Goal: Task Accomplishment & Management: Complete application form

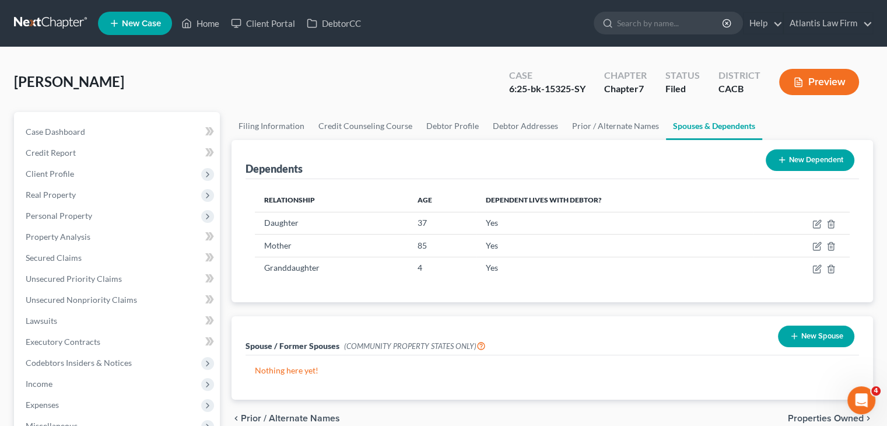
click at [73, 24] on link at bounding box center [51, 23] width 75 height 21
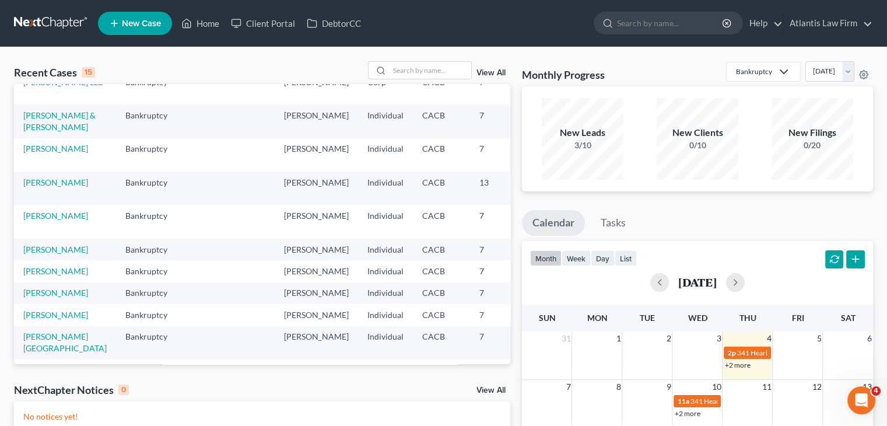
scroll to position [117, 0]
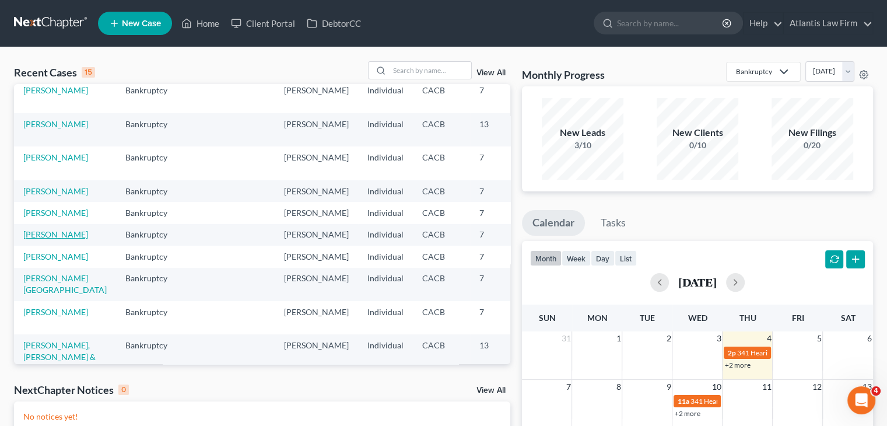
click at [44, 239] on link "[PERSON_NAME]" at bounding box center [55, 234] width 65 height 10
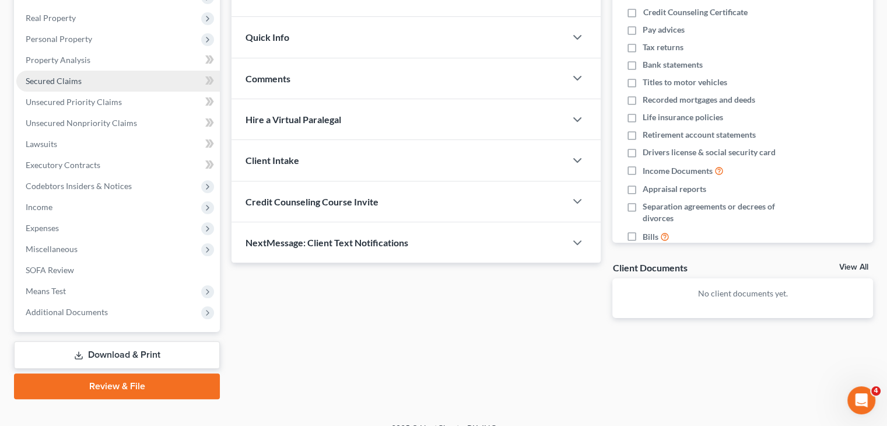
scroll to position [194, 0]
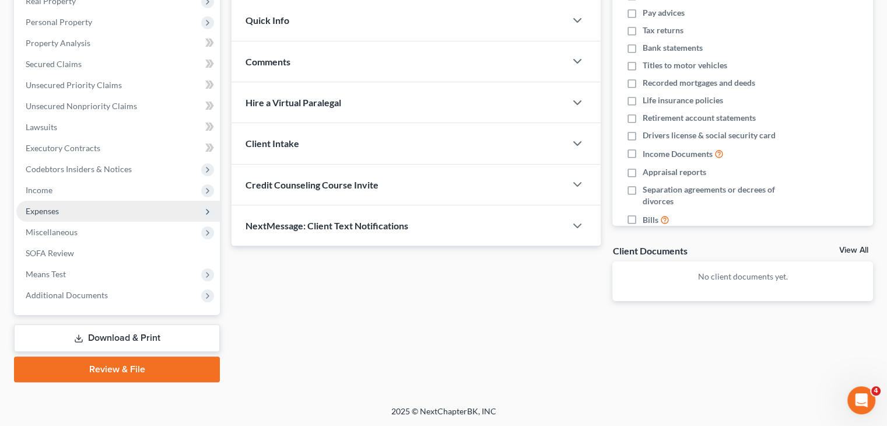
click at [89, 217] on span "Expenses" at bounding box center [117, 211] width 203 height 21
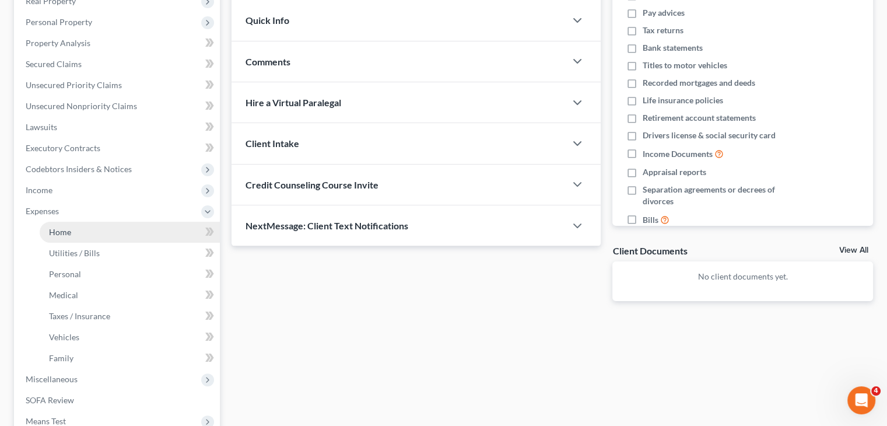
click at [70, 233] on span "Home" at bounding box center [60, 232] width 22 height 10
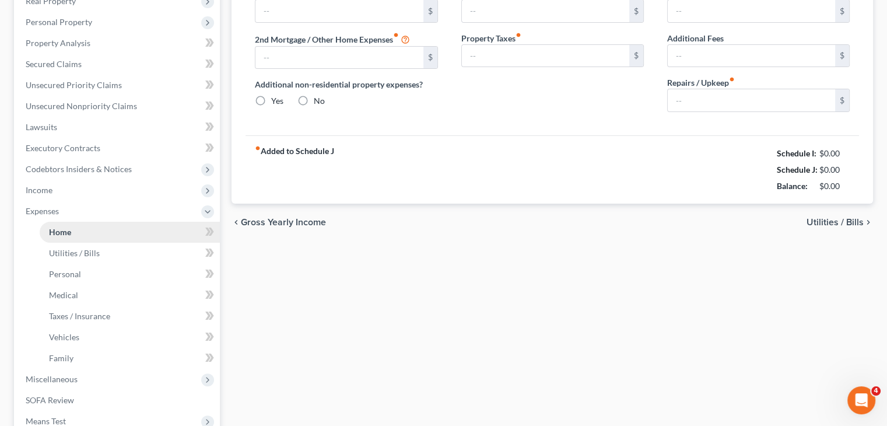
type input "3,250.00"
type input "0.00"
radio input "true"
type input "0.00"
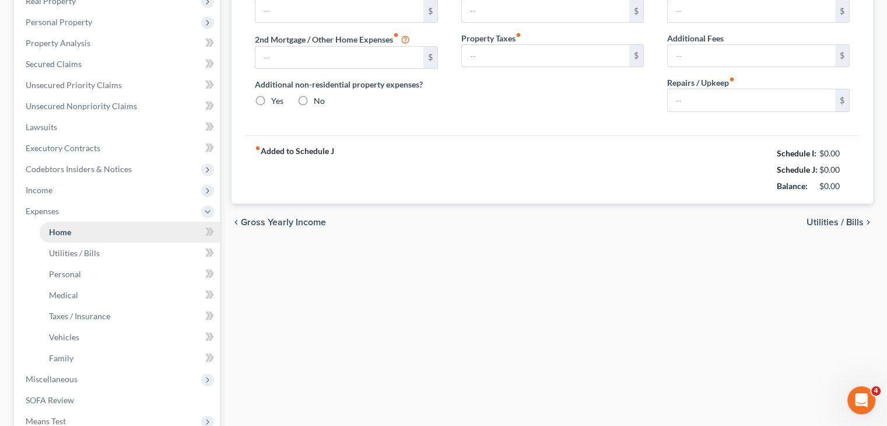
type input "0.00"
type input "25.00"
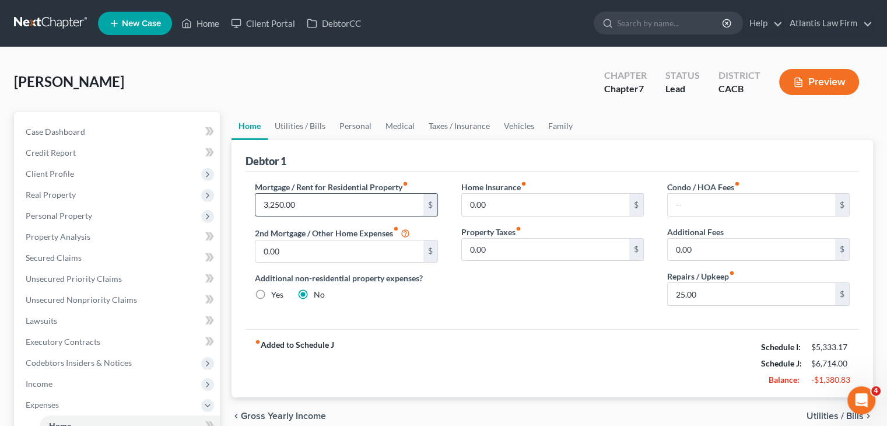
click at [308, 205] on input "3,250.00" at bounding box center [338, 205] width 167 height 22
type input "2,800"
click at [317, 127] on link "Utilities / Bills" at bounding box center [300, 126] width 65 height 28
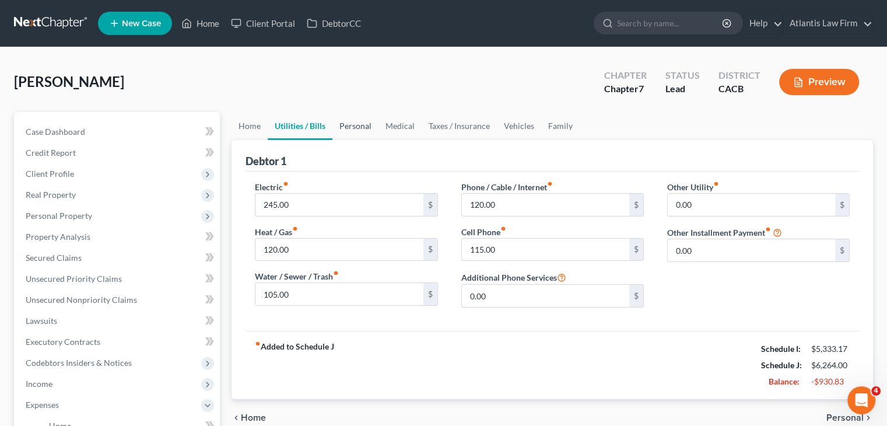
click at [355, 122] on link "Personal" at bounding box center [355, 126] width 46 height 28
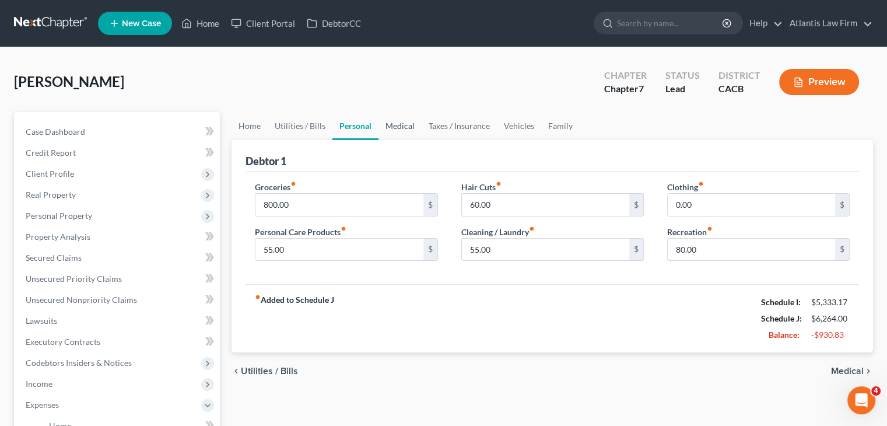
click at [400, 127] on link "Medical" at bounding box center [399, 126] width 43 height 28
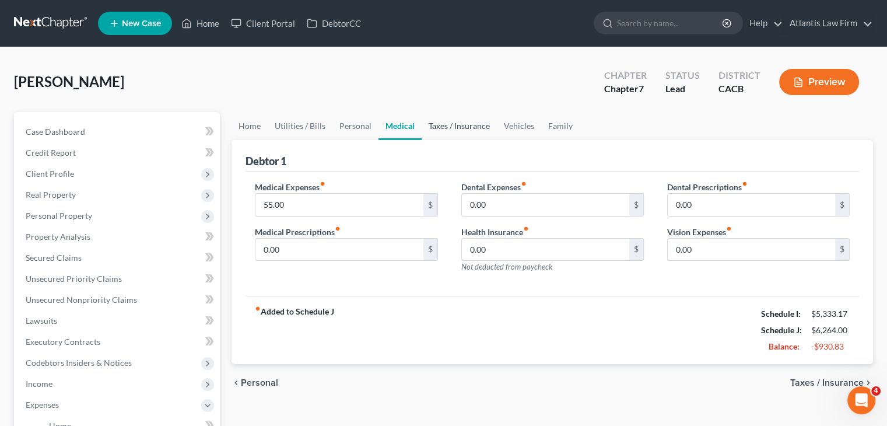
click at [437, 127] on link "Taxes / Insurance" at bounding box center [459, 126] width 75 height 28
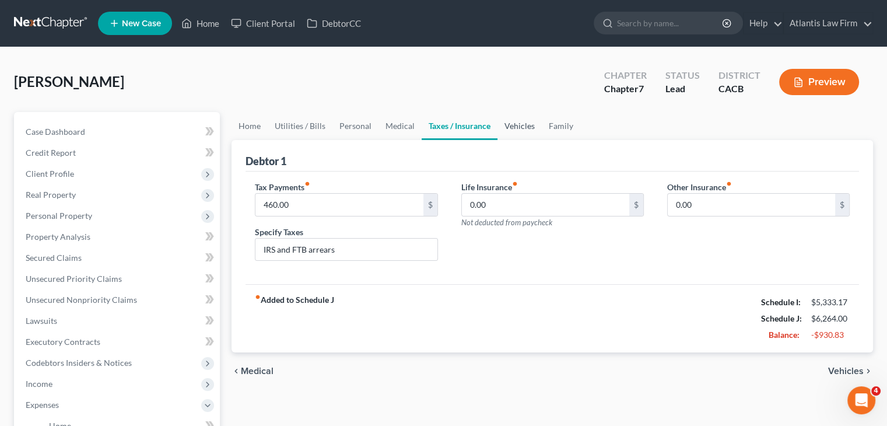
click at [524, 129] on link "Vehicles" at bounding box center [519, 126] width 44 height 28
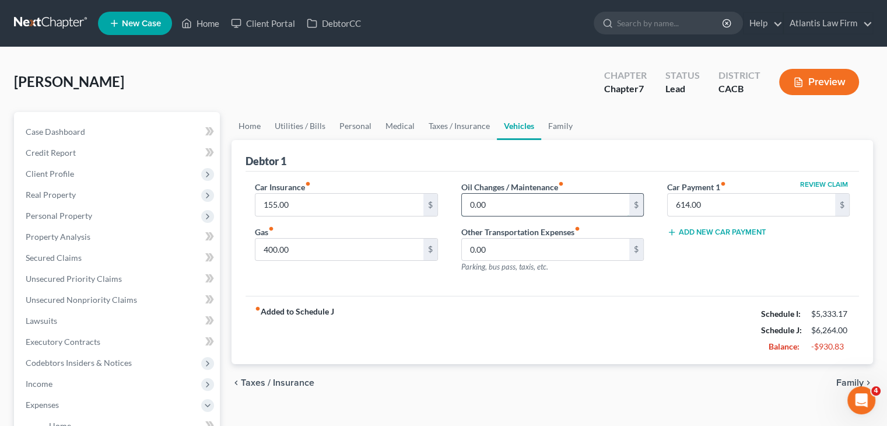
click at [497, 206] on input "0.00" at bounding box center [545, 205] width 167 height 22
type input "40"
click at [473, 84] on div "[PERSON_NAME] Upgraded Chapter Chapter 7 Status Lead District CACB Preview" at bounding box center [443, 86] width 859 height 51
click at [559, 127] on link "Family" at bounding box center [560, 126] width 38 height 28
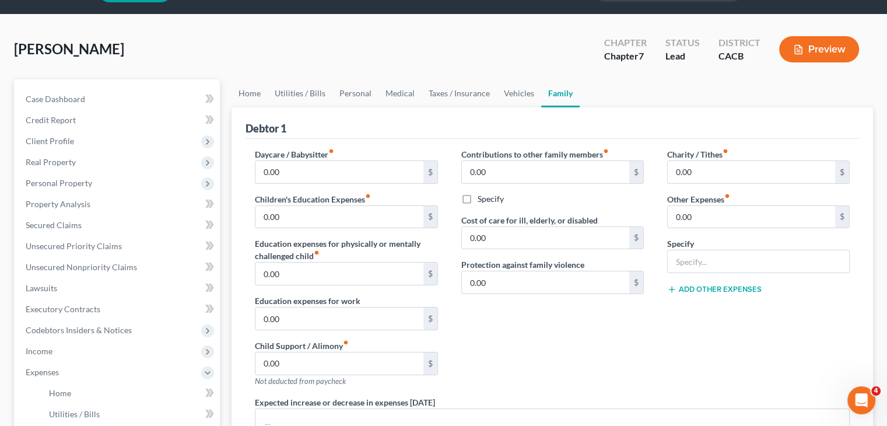
scroll to position [58, 0]
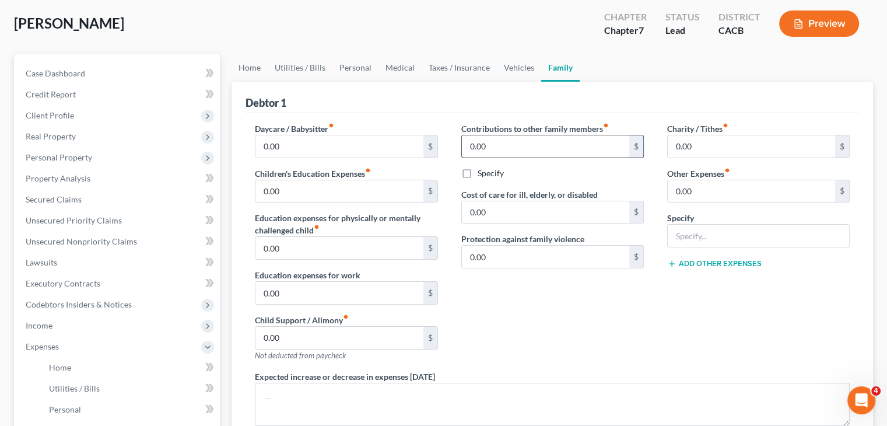
click at [509, 150] on input "0.00" at bounding box center [545, 146] width 167 height 22
type input "150"
click at [351, 337] on input "0.00" at bounding box center [338, 337] width 167 height 22
type input "424"
click at [735, 192] on input "0.00" at bounding box center [751, 191] width 167 height 22
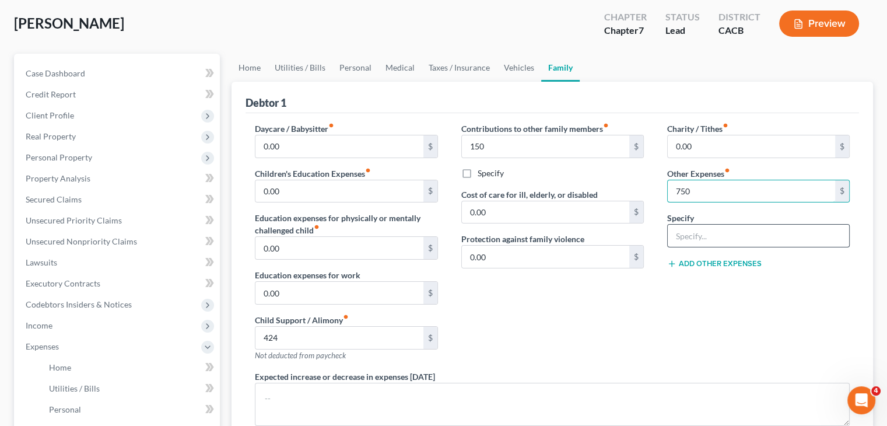
type input "750"
click at [721, 230] on input "text" at bounding box center [758, 235] width 181 height 22
type input "Student Loan"
click at [587, 321] on div "Contributions to other family members fiber_manual_record 150 $ Specify Cost of…" at bounding box center [553, 246] width 206 height 248
click at [257, 71] on link "Home" at bounding box center [249, 68] width 36 height 28
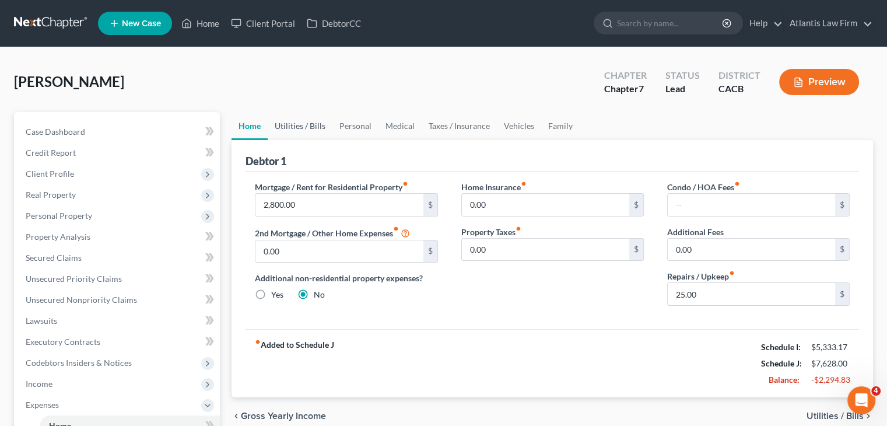
click at [313, 126] on link "Utilities / Bills" at bounding box center [300, 126] width 65 height 28
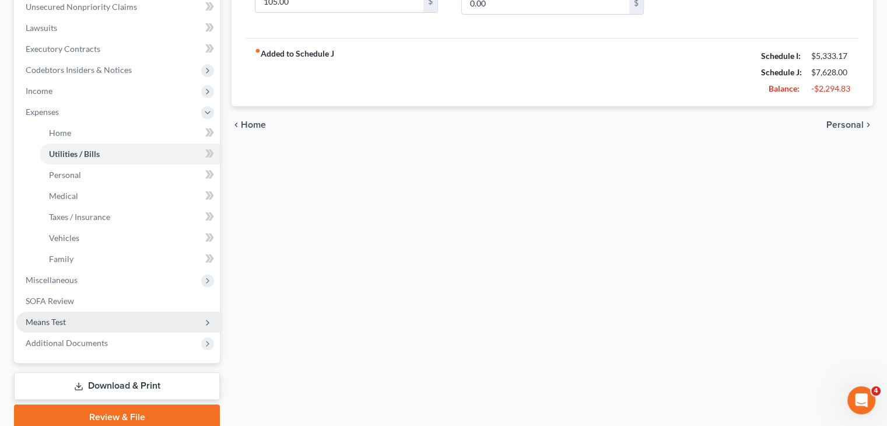
scroll to position [340, 0]
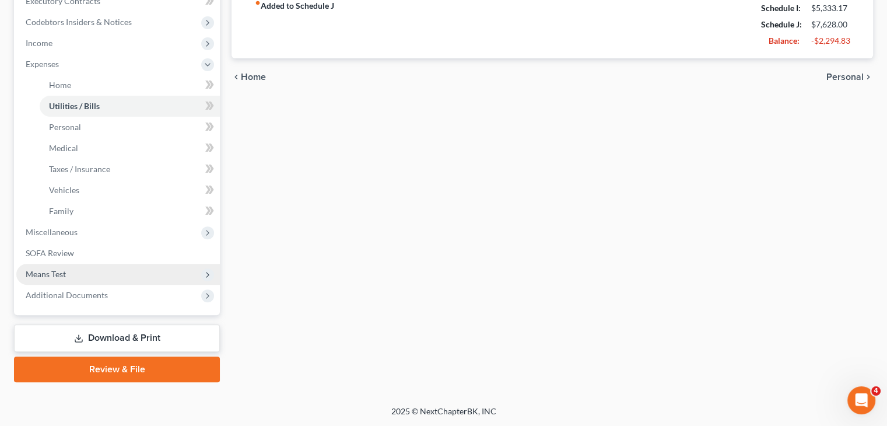
click at [59, 273] on span "Means Test" at bounding box center [46, 274] width 40 height 10
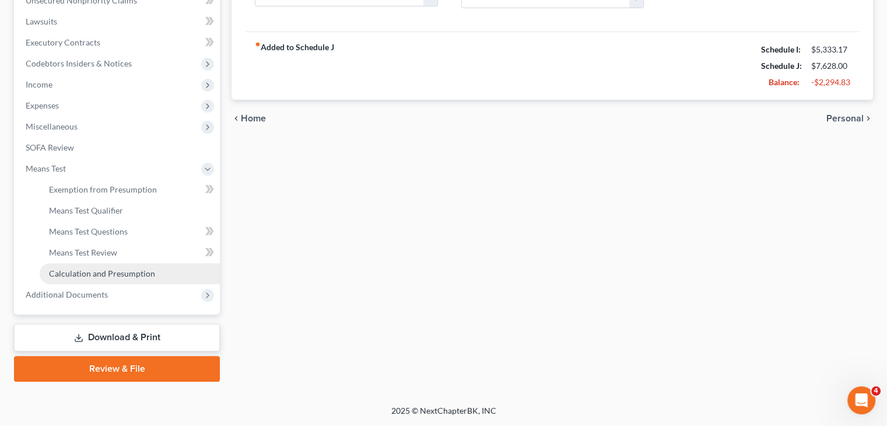
scroll to position [299, 0]
click at [82, 279] on link "Calculation and Presumption" at bounding box center [130, 274] width 180 height 21
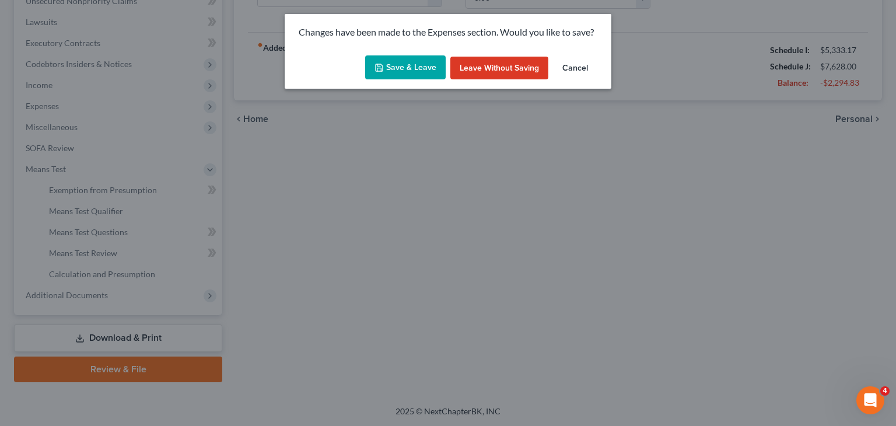
click at [430, 75] on button "Save & Leave" at bounding box center [405, 67] width 80 height 24
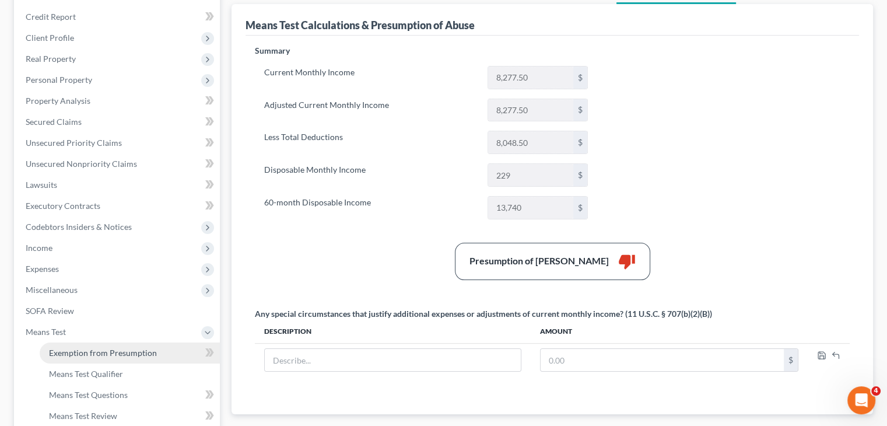
scroll to position [117, 0]
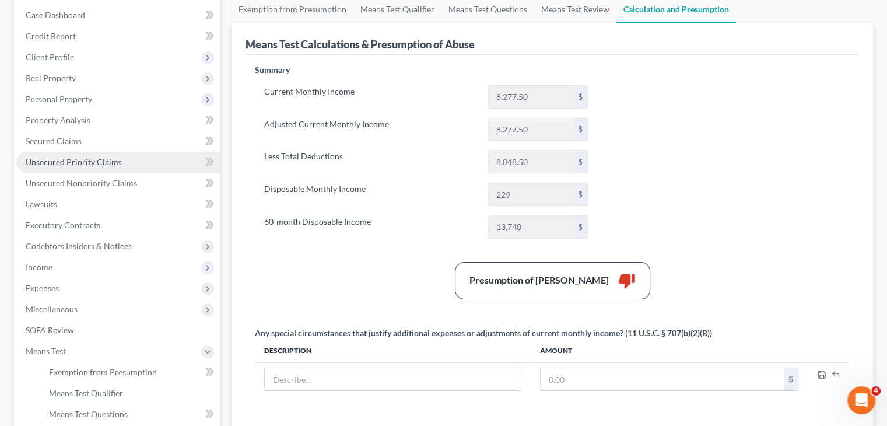
click at [63, 168] on link "Unsecured Priority Claims" at bounding box center [117, 162] width 203 height 21
